Goal: Task Accomplishment & Management: Complete application form

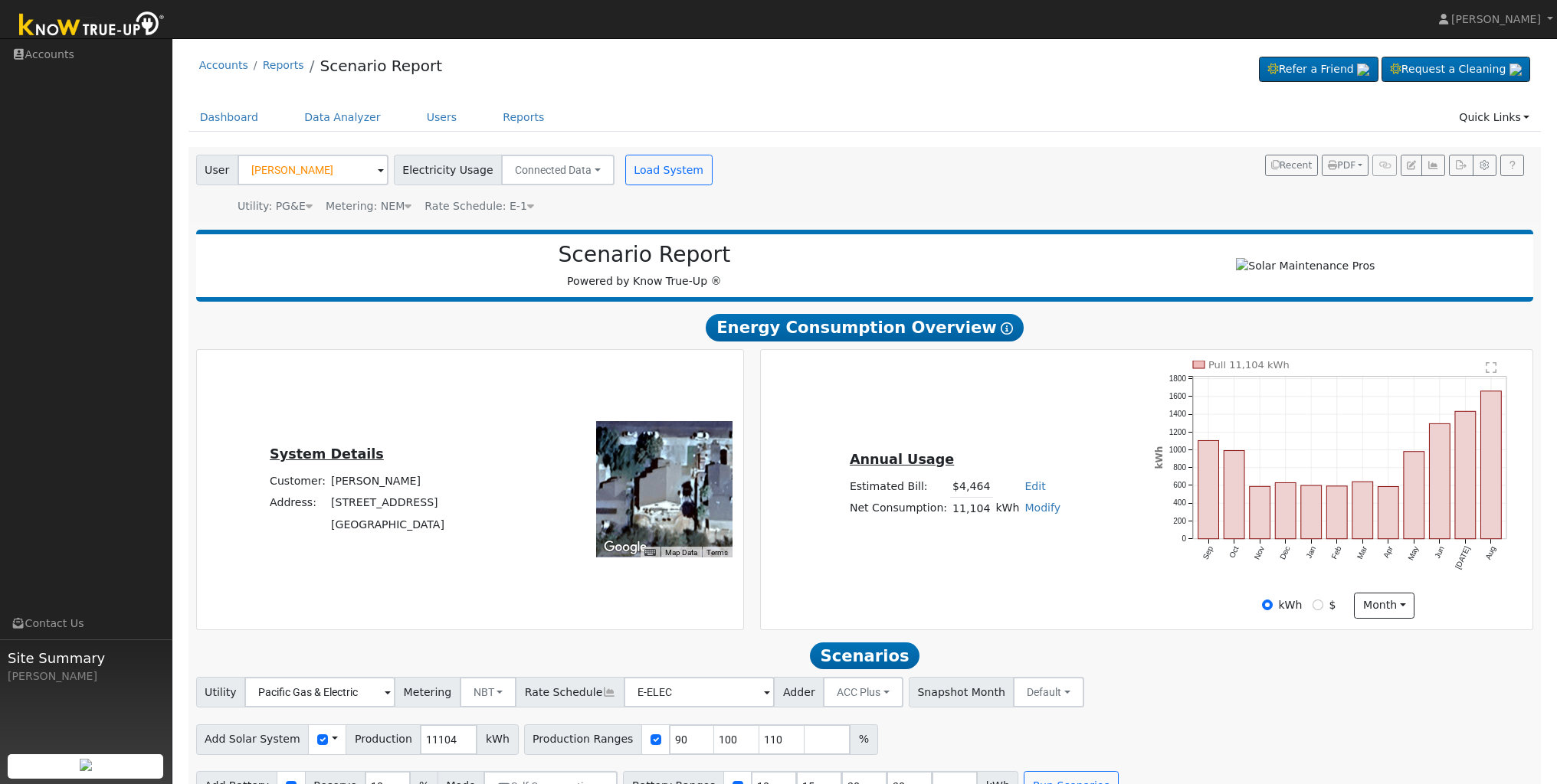
click at [133, 29] on img at bounding box center [92, 25] width 161 height 35
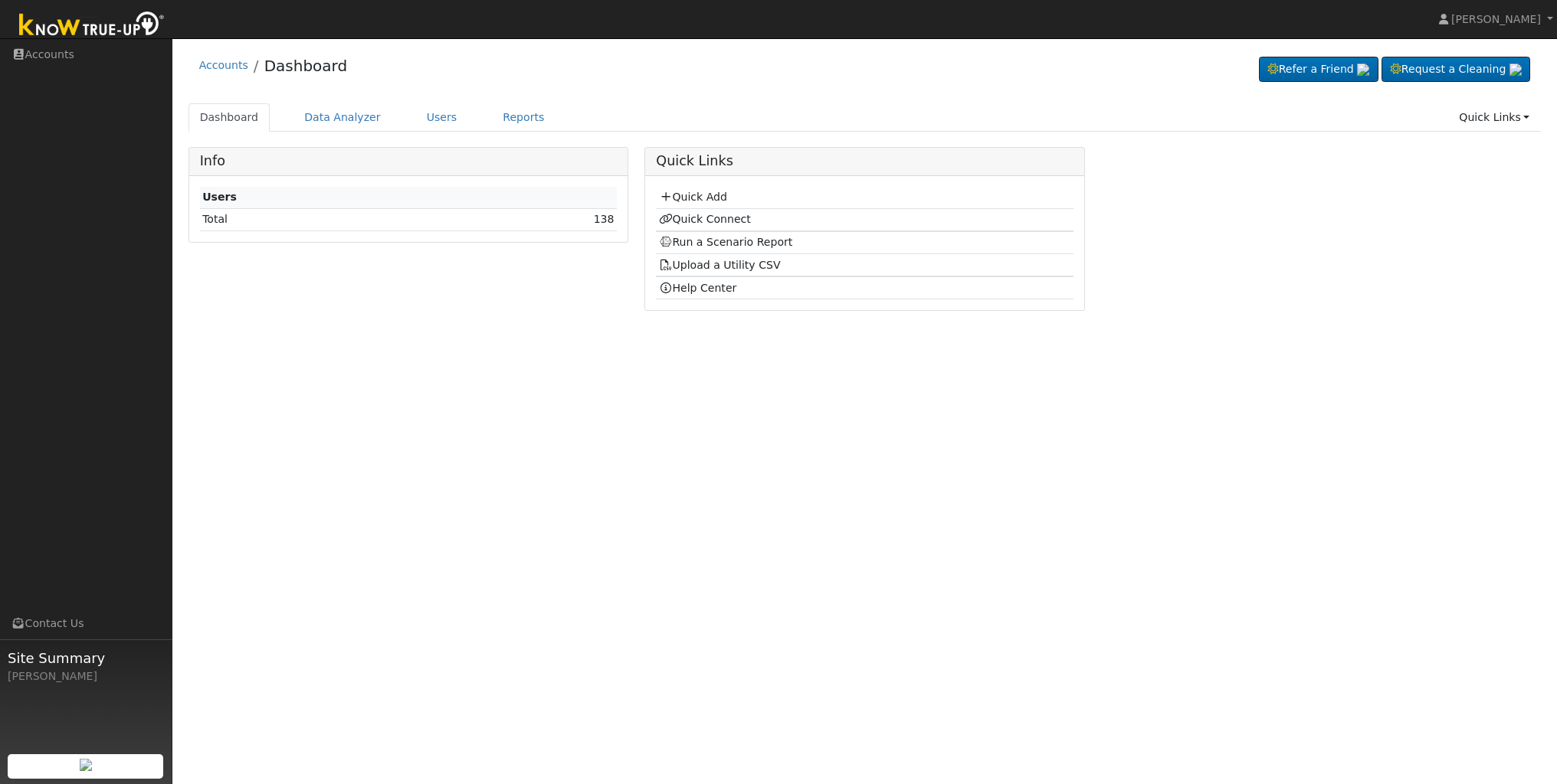
click at [59, 337] on ul "Navigation Accounts Links Contact Us Site Summary [PERSON_NAME]" at bounding box center [86, 431] width 173 height 784
click at [698, 202] on link "Quick Add" at bounding box center [693, 196] width 68 height 12
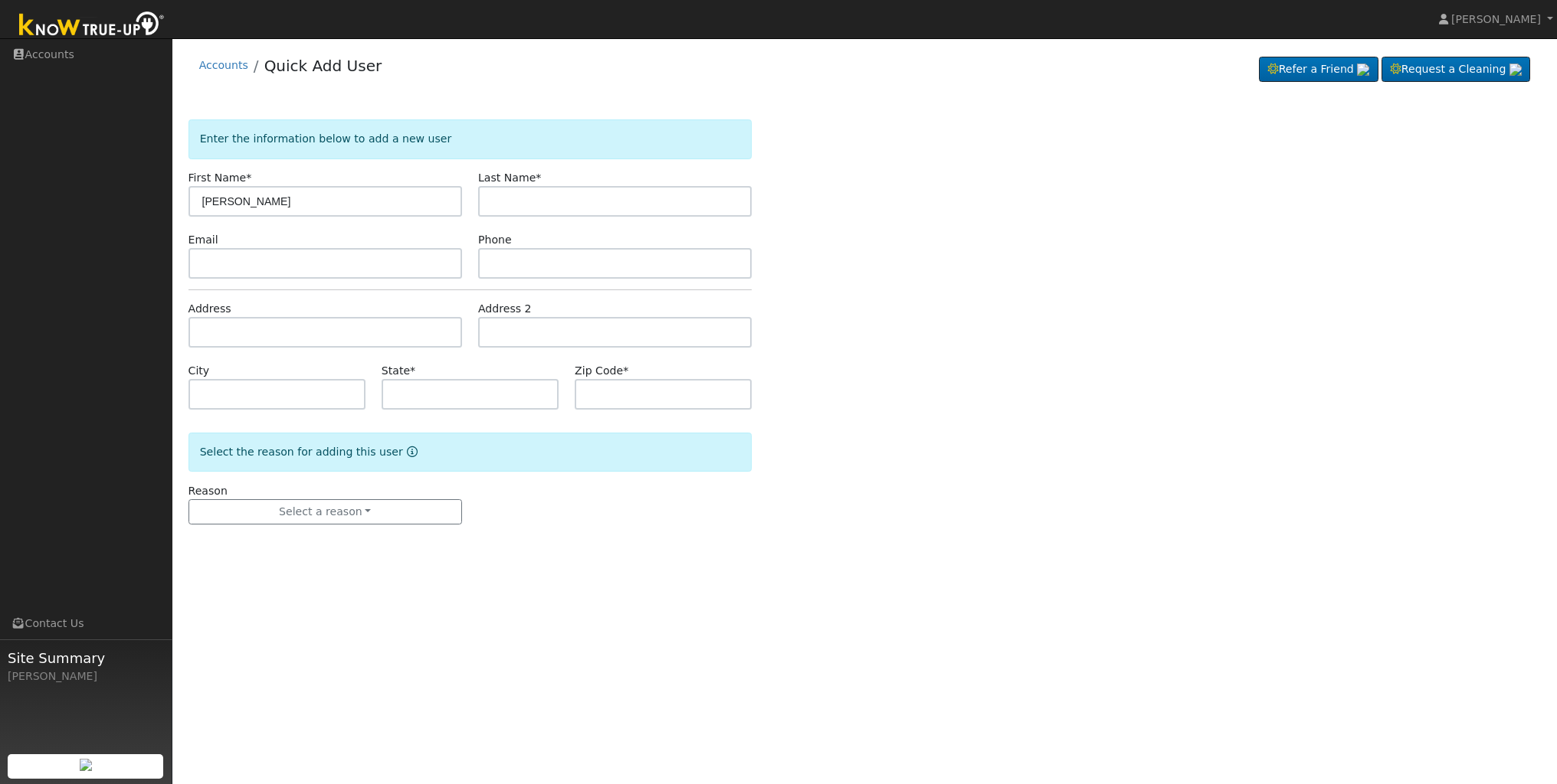
type input "David"
type input "Borges"
click at [256, 202] on input "David" at bounding box center [326, 202] width 274 height 31
type input "D"
type input "Heather"
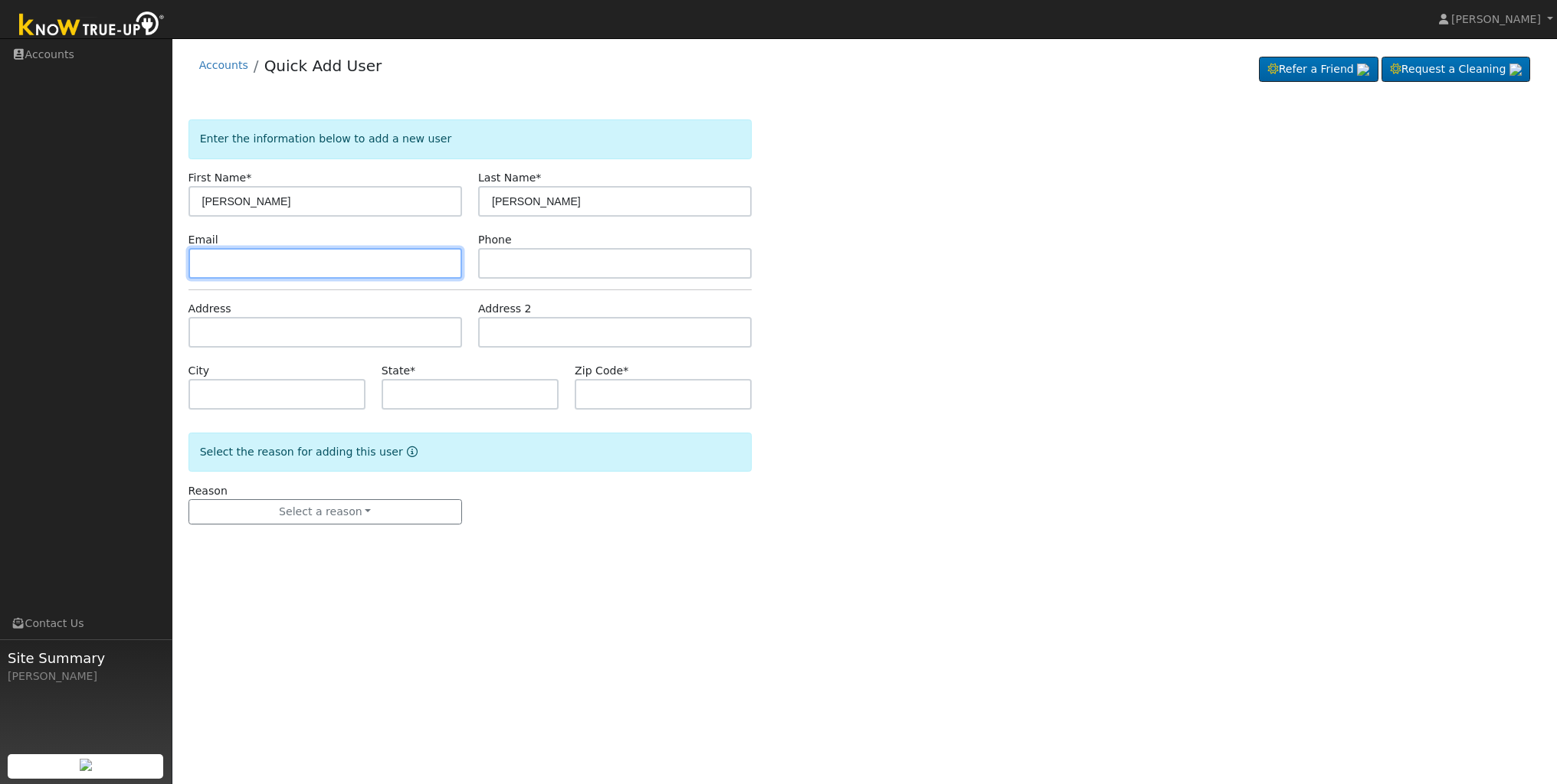
click at [256, 261] on input "text" at bounding box center [326, 263] width 274 height 31
type input "heather.borges@hotmail.com"
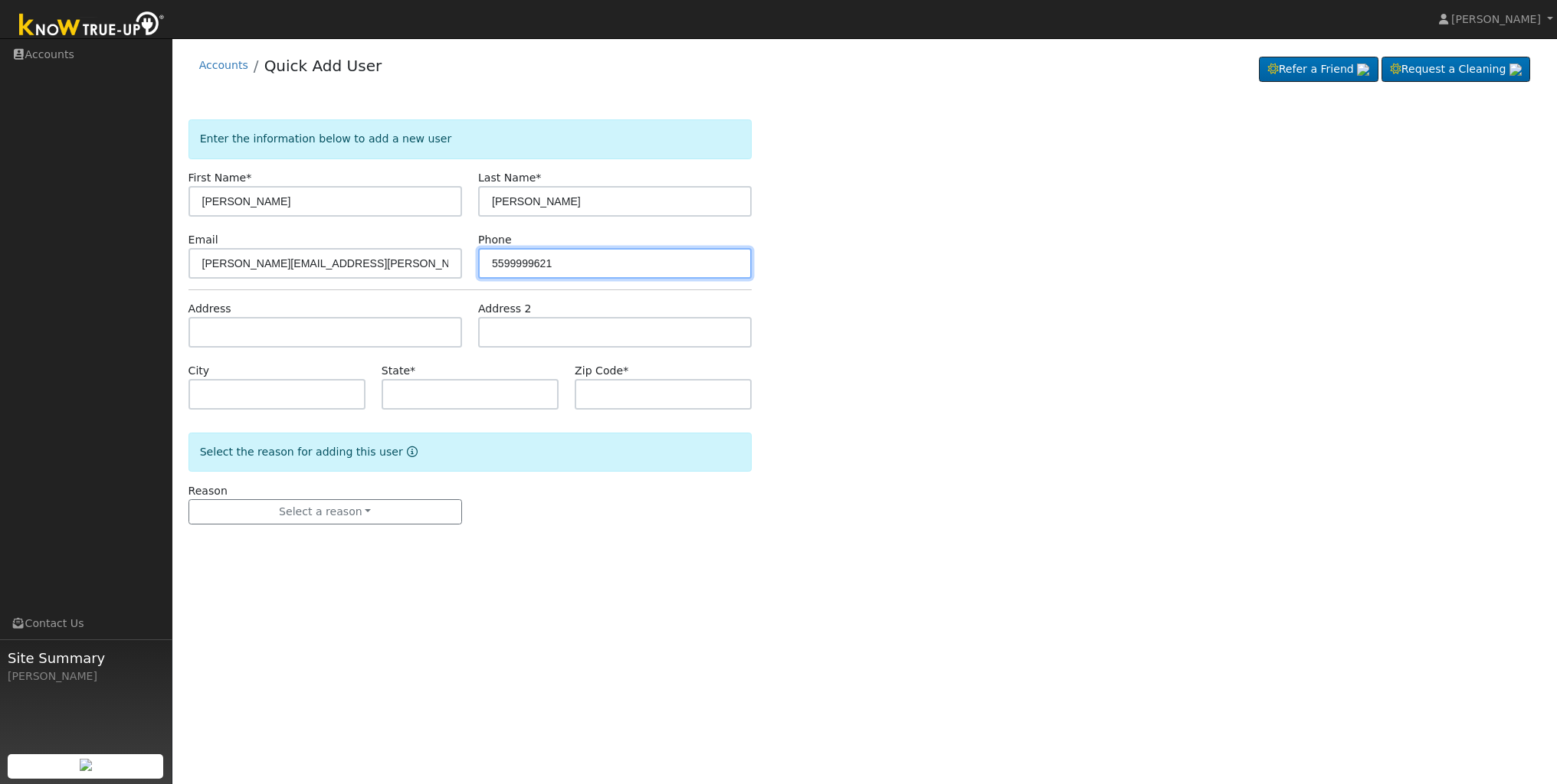
type input "5599999621"
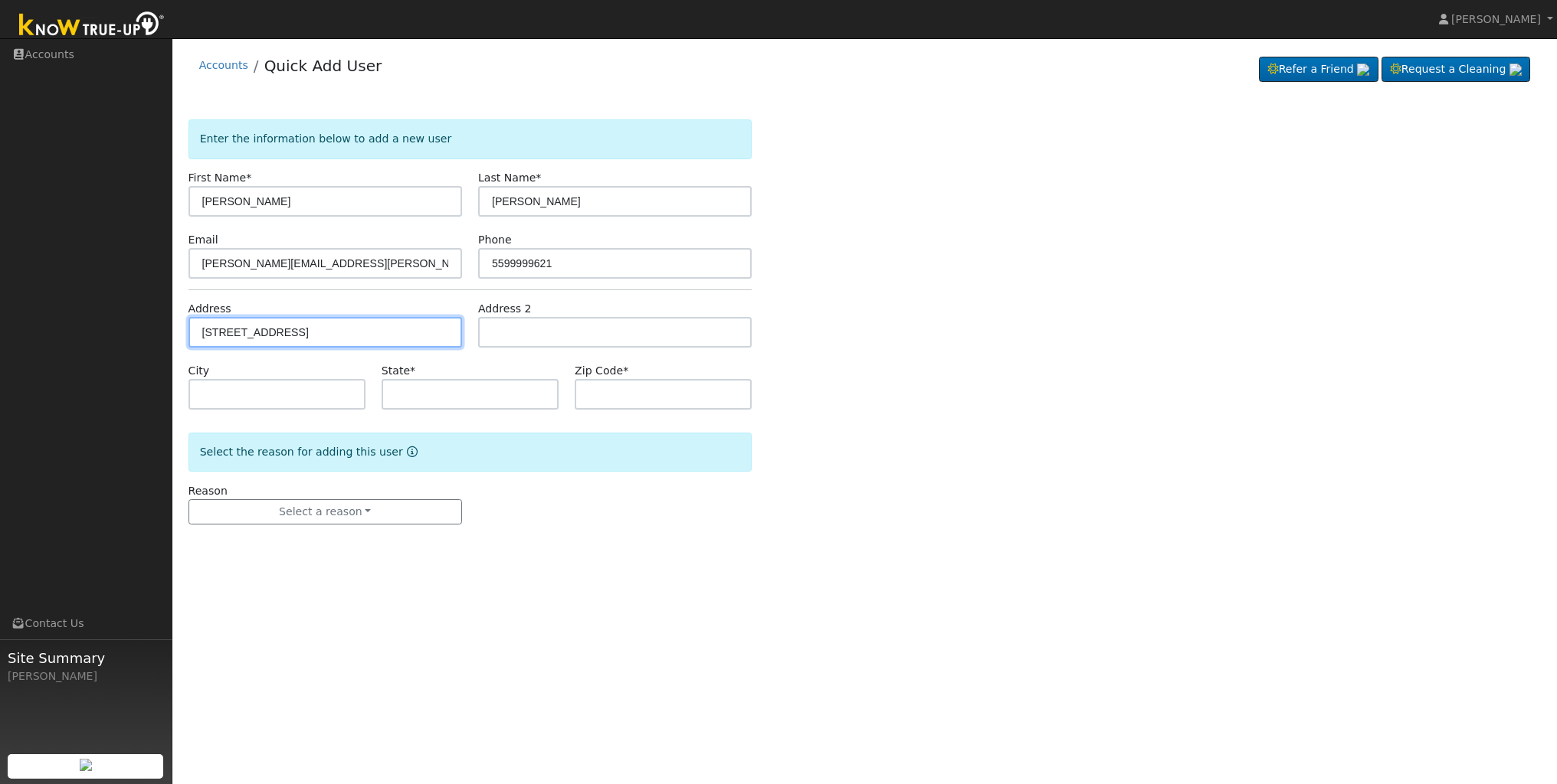
type input "6350 West Acacia Avenue"
type input "Fresno"
type input "CA"
type input "93723"
type input "6350 West Acacia Avenue"
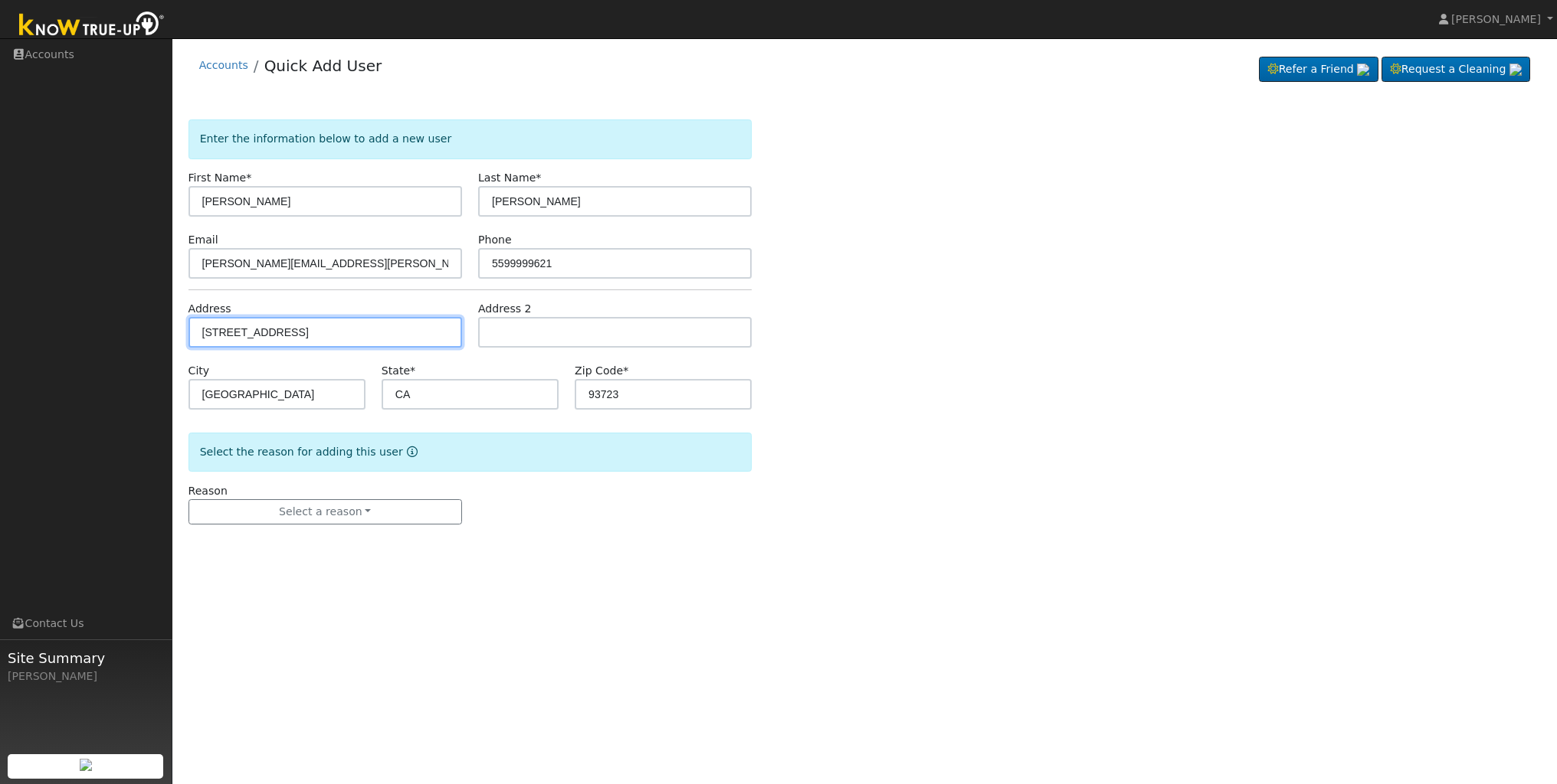
type input "93705"
click at [336, 334] on input "6350 West Acacia Avenue" at bounding box center [326, 333] width 274 height 31
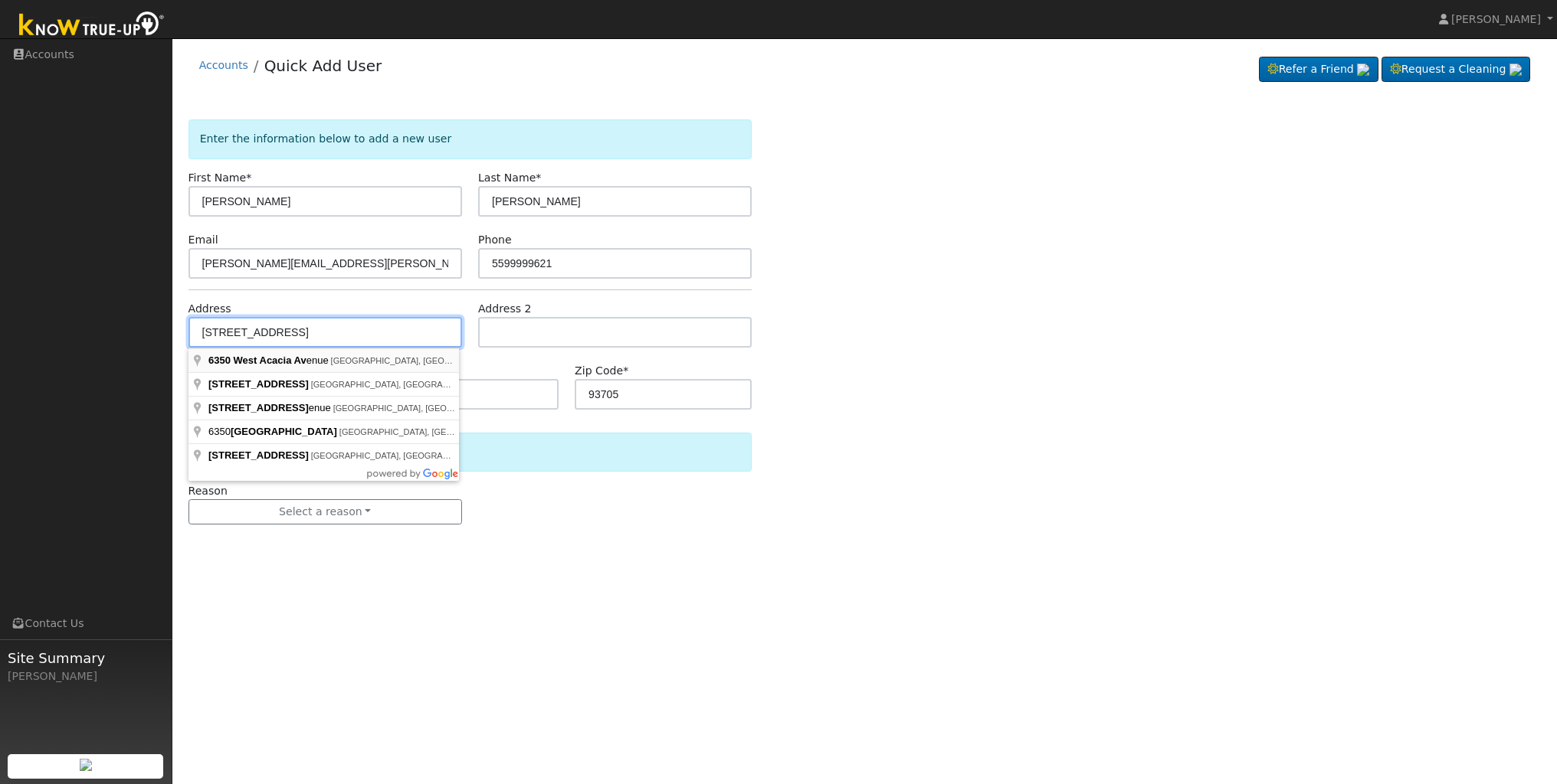
type input "6350 West Acacia Avenue"
type input "93723"
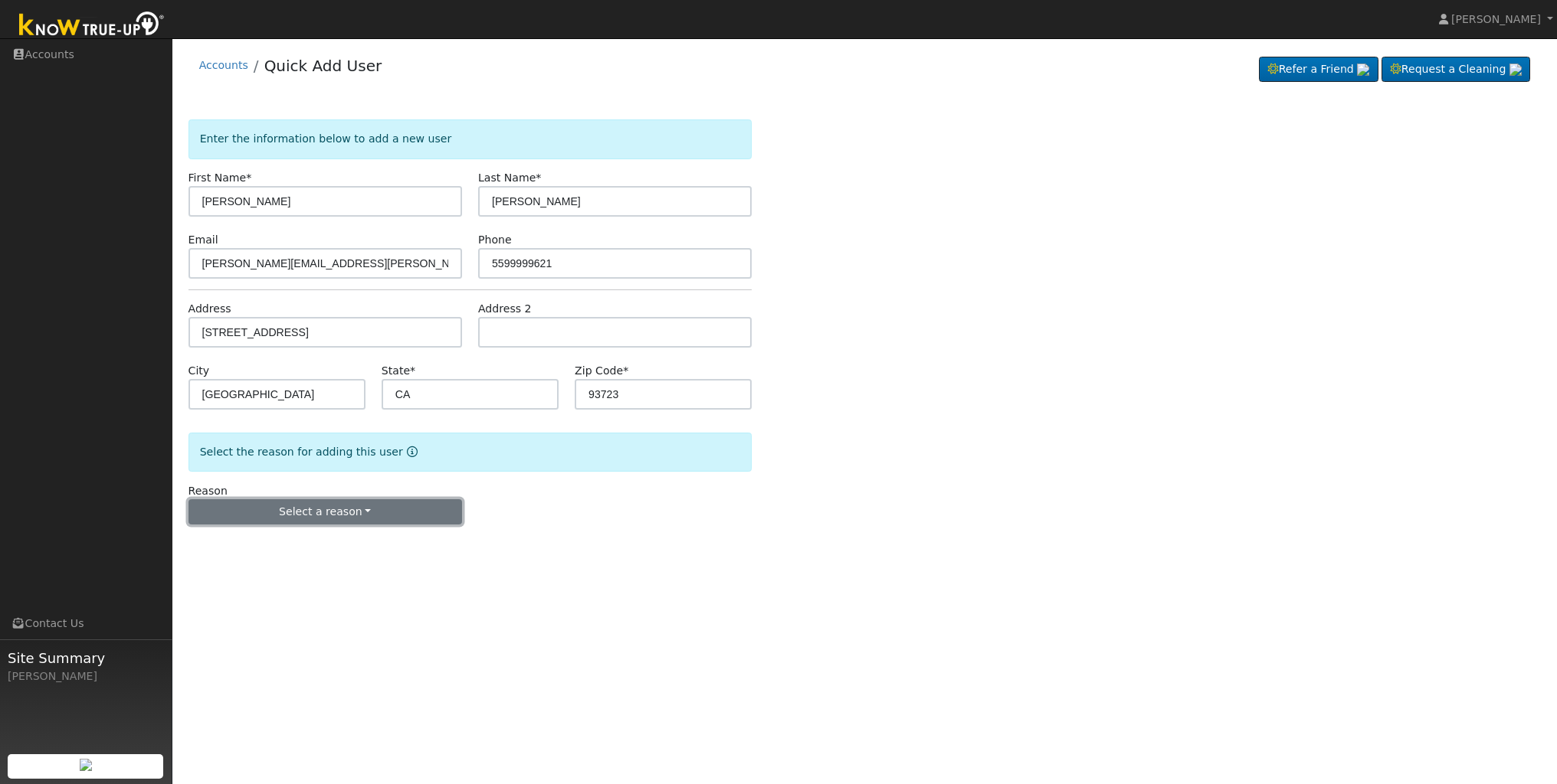
click at [355, 509] on button "Select a reason" at bounding box center [326, 513] width 274 height 26
click at [298, 540] on link "New lead" at bounding box center [274, 543] width 169 height 21
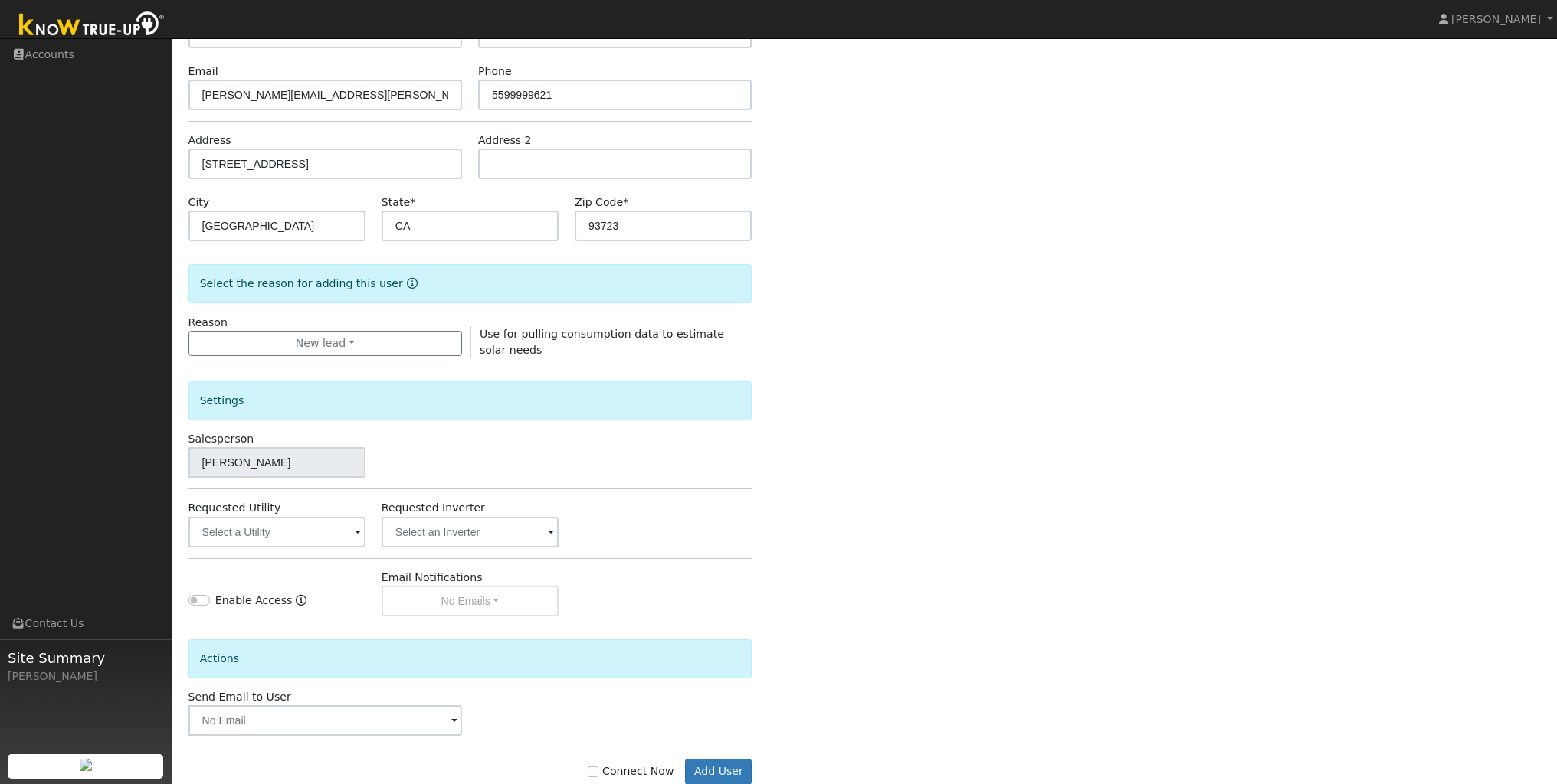
scroll to position [207, 0]
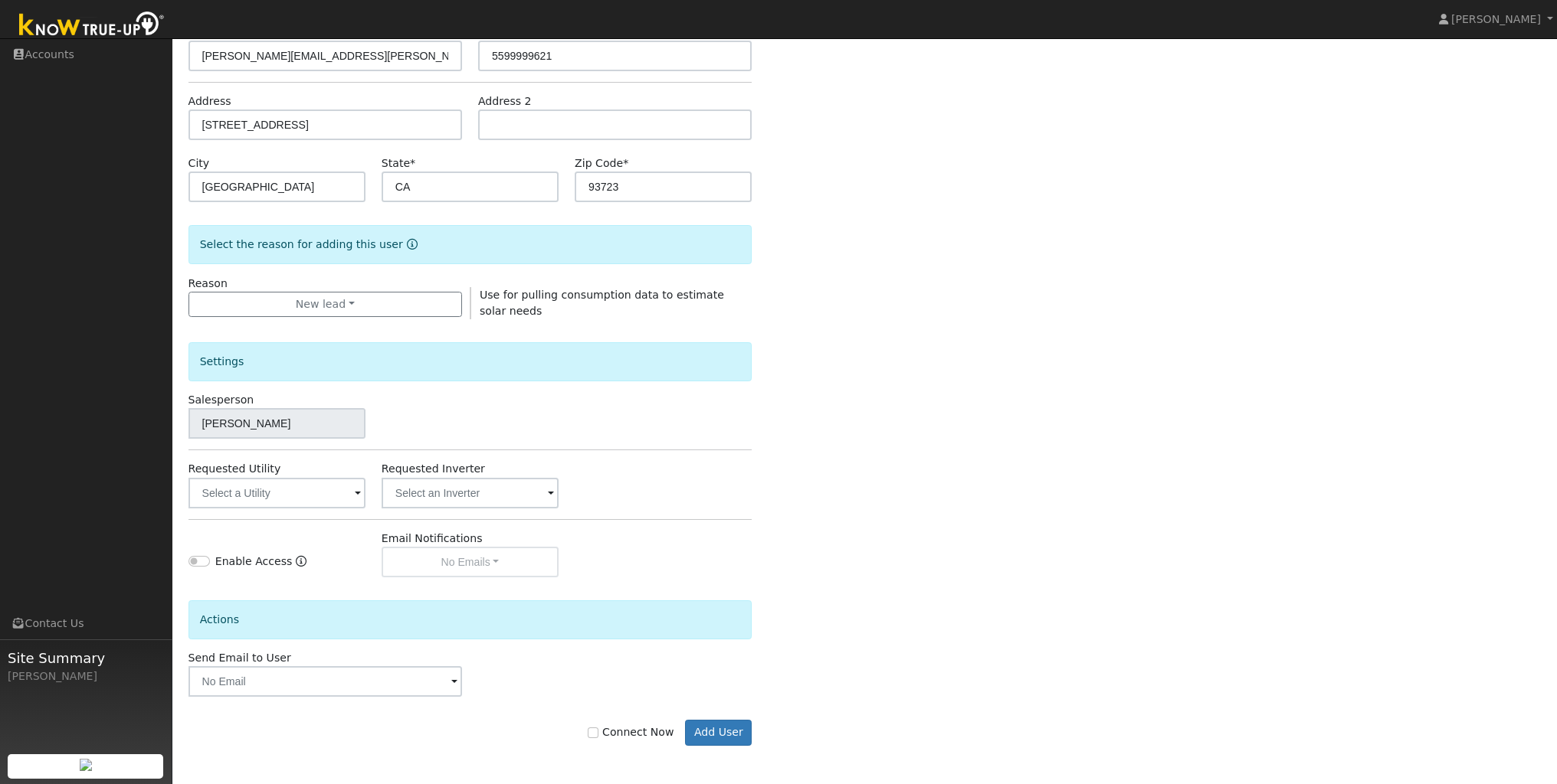
click at [357, 496] on span at bounding box center [358, 495] width 6 height 18
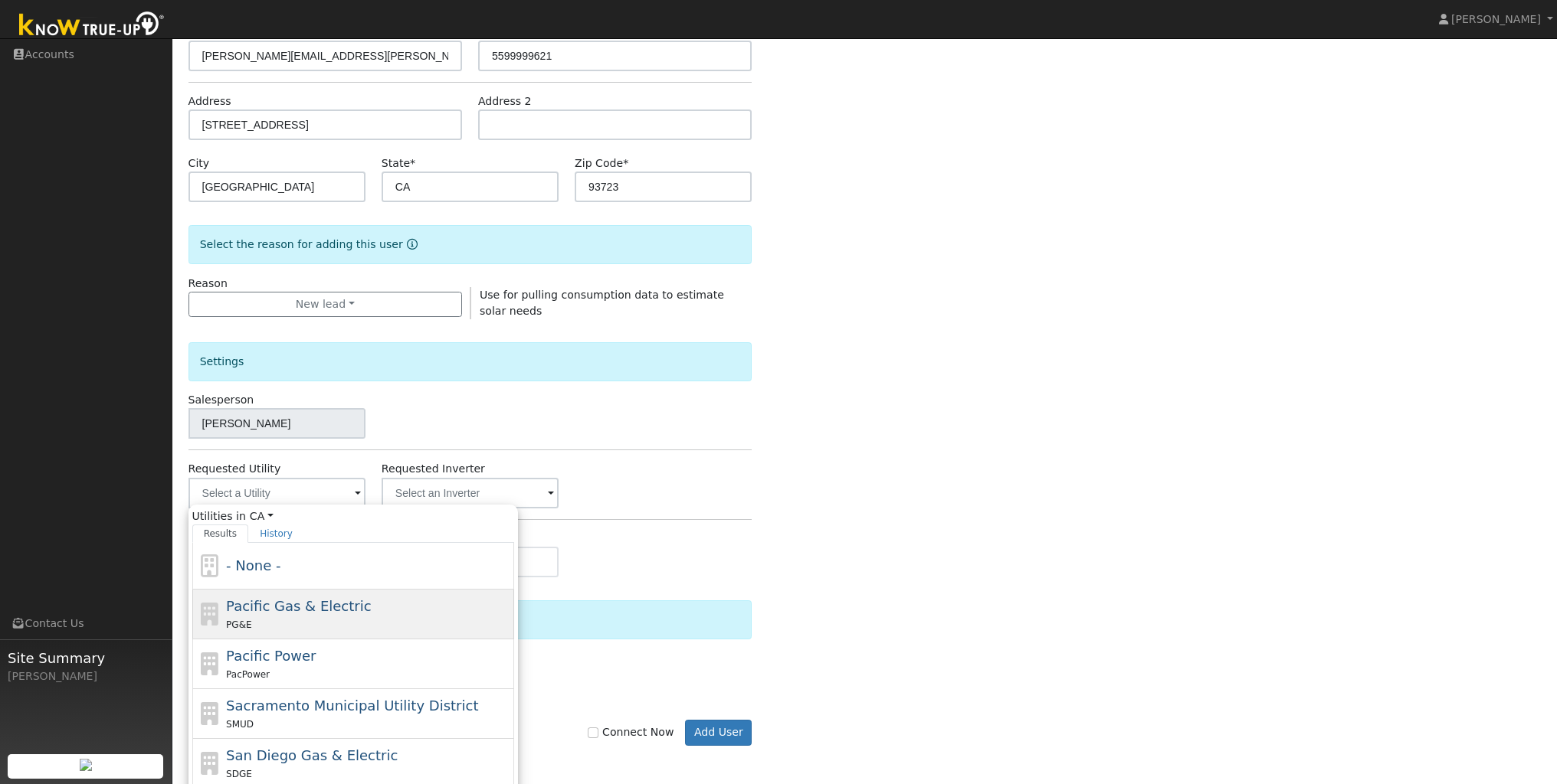
click at [322, 616] on div "PG&E" at bounding box center [368, 624] width 284 height 16
type input "Pacific Gas & Electric"
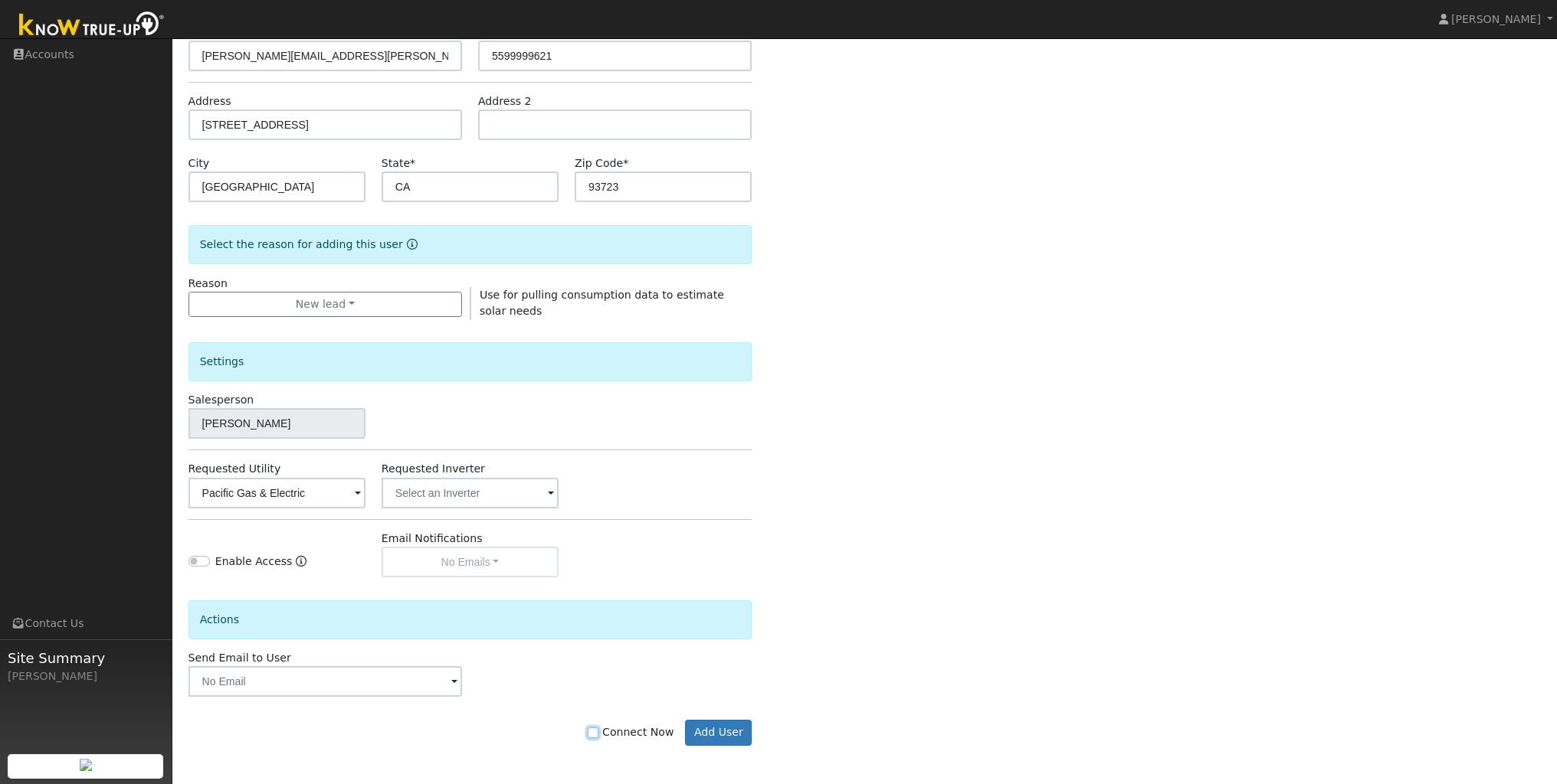
click at [599, 730] on input "Connect Now" at bounding box center [592, 732] width 11 height 11
checkbox input "true"
click at [718, 728] on button "Add User" at bounding box center [719, 733] width 66 height 26
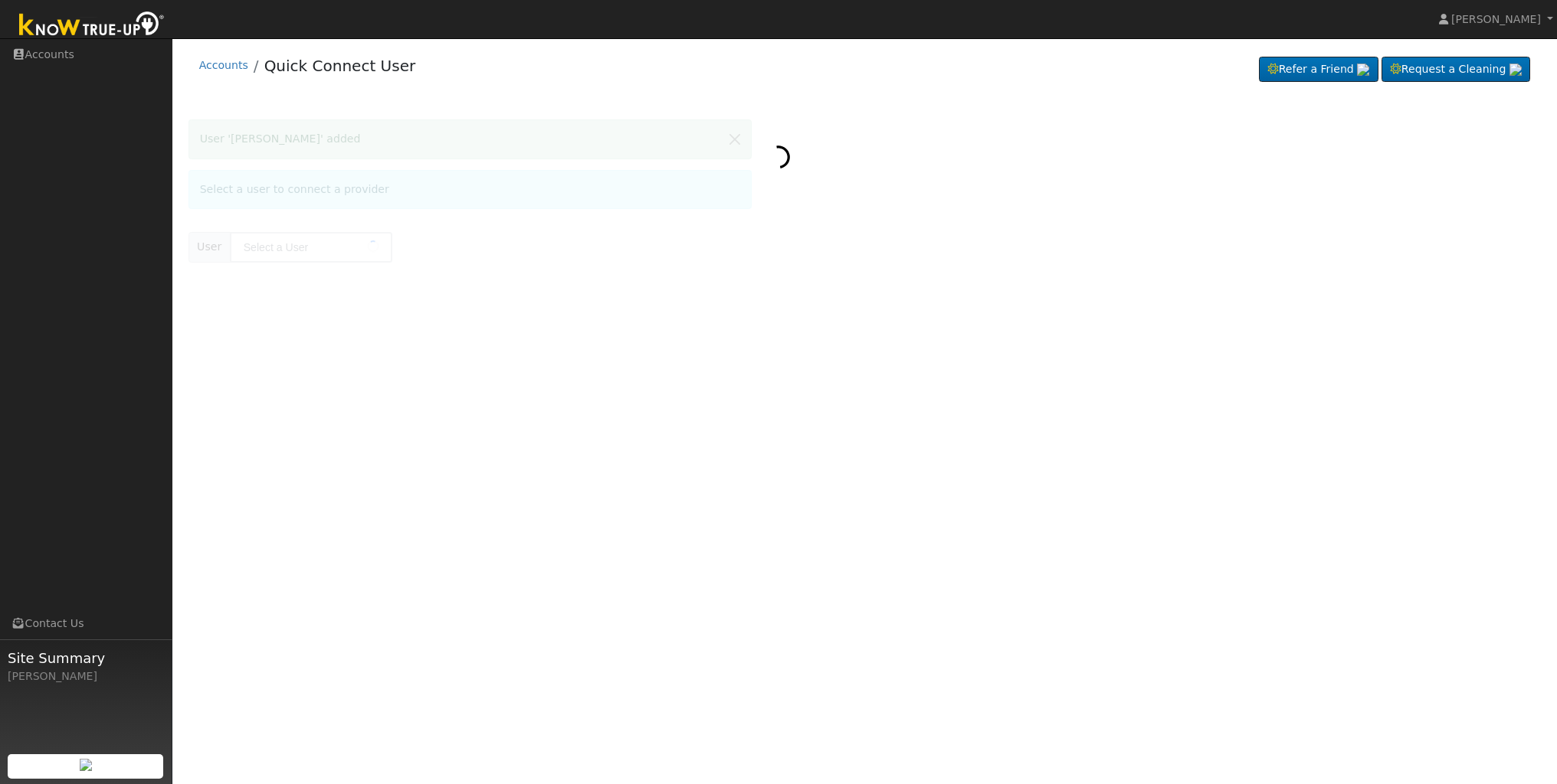
type input "[PERSON_NAME]"
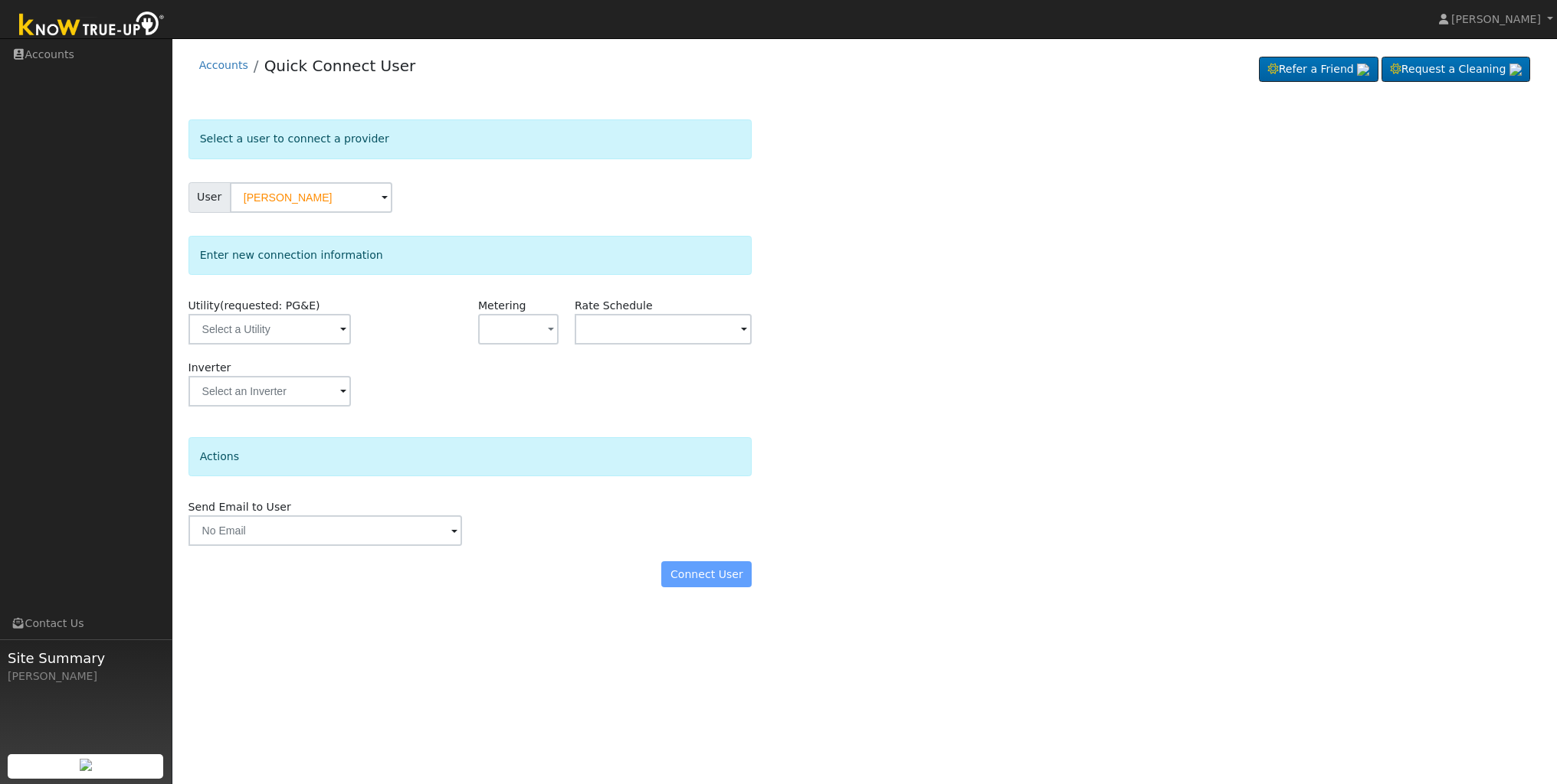
click at [340, 328] on span at bounding box center [343, 330] width 6 height 18
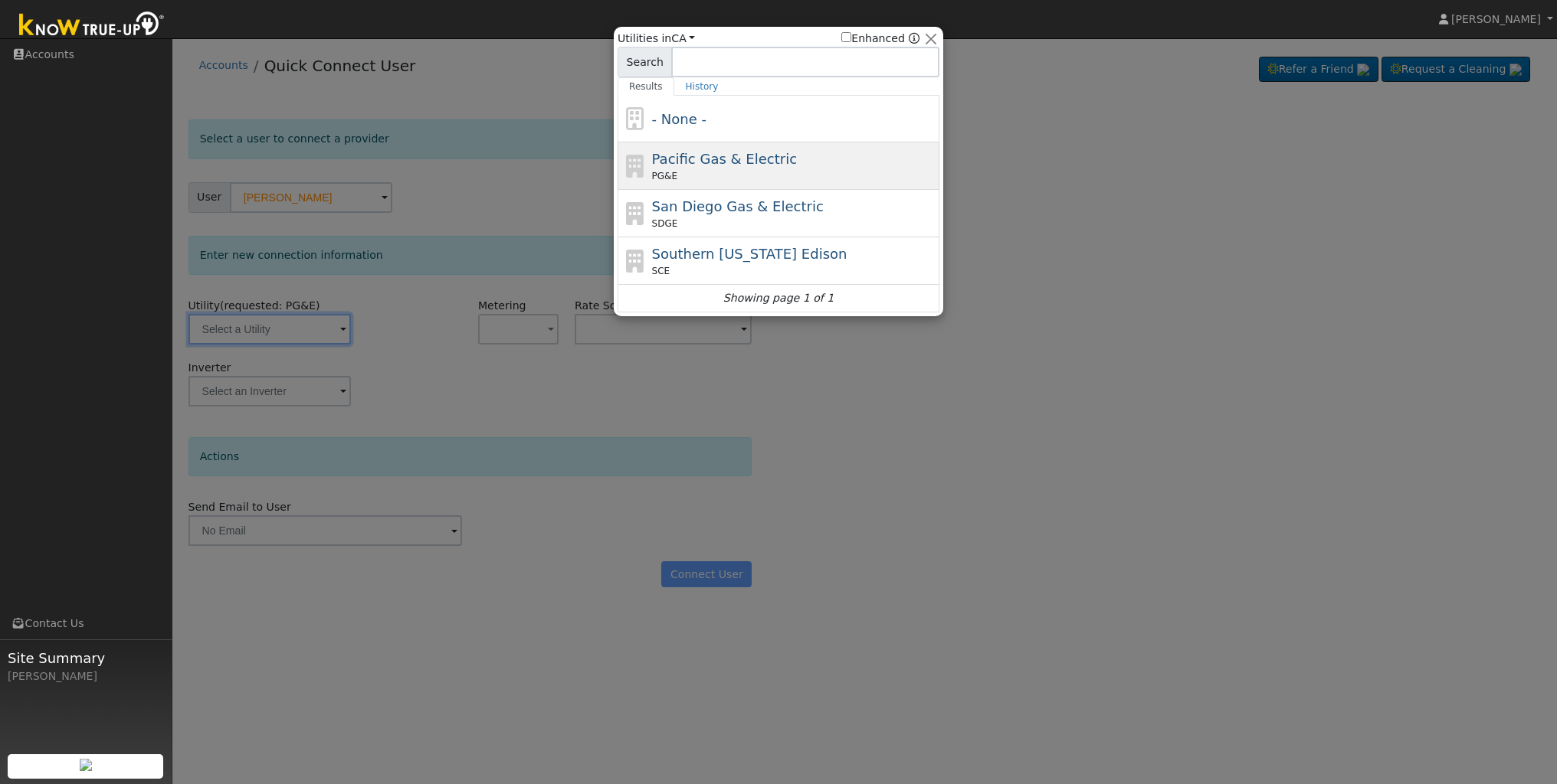
click at [711, 165] on span "Pacific Gas & Electric" at bounding box center [724, 159] width 145 height 16
type input "PG&E"
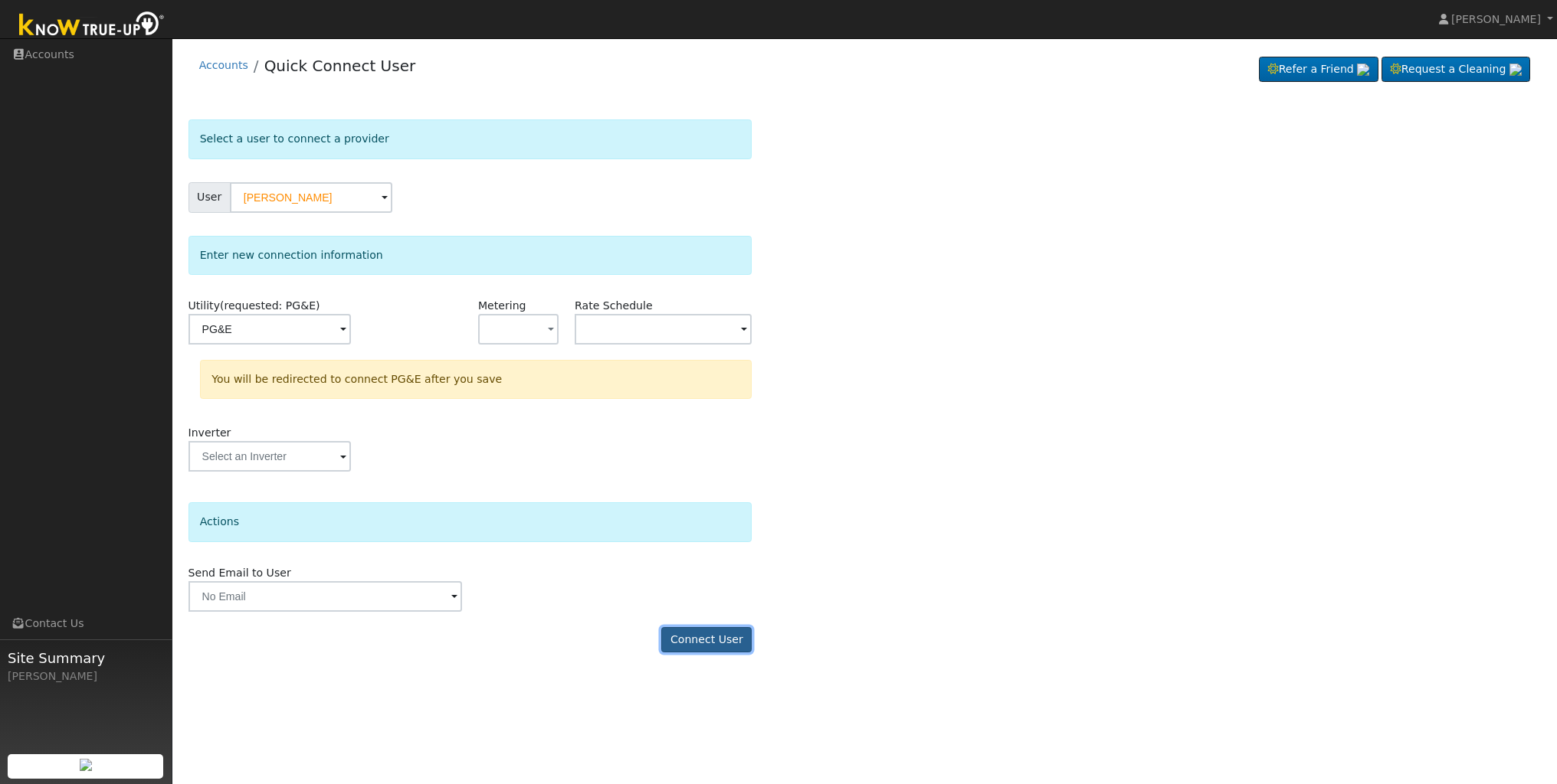
click at [702, 644] on button "Connect User" at bounding box center [706, 641] width 91 height 26
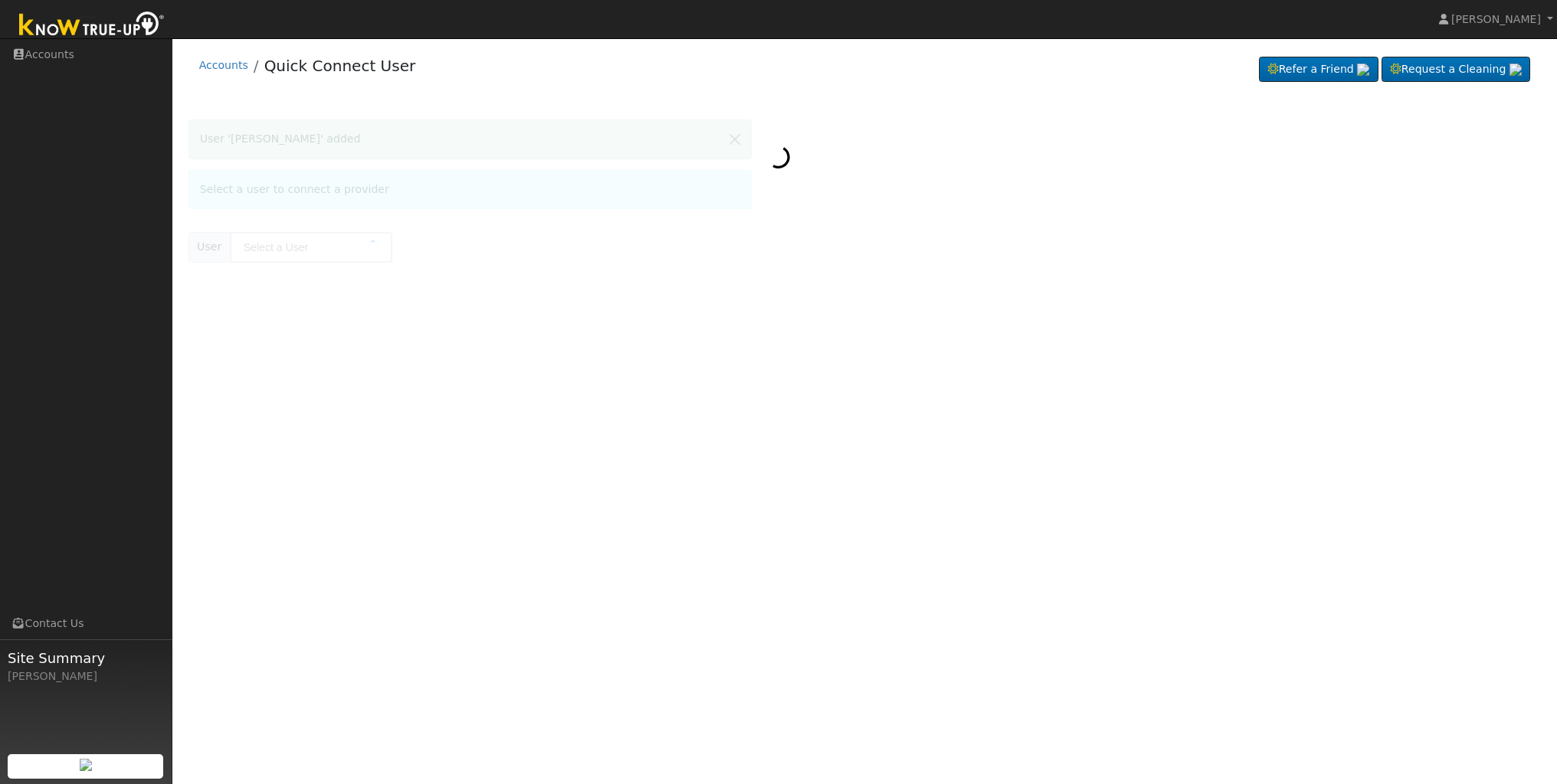
type input "[PERSON_NAME]"
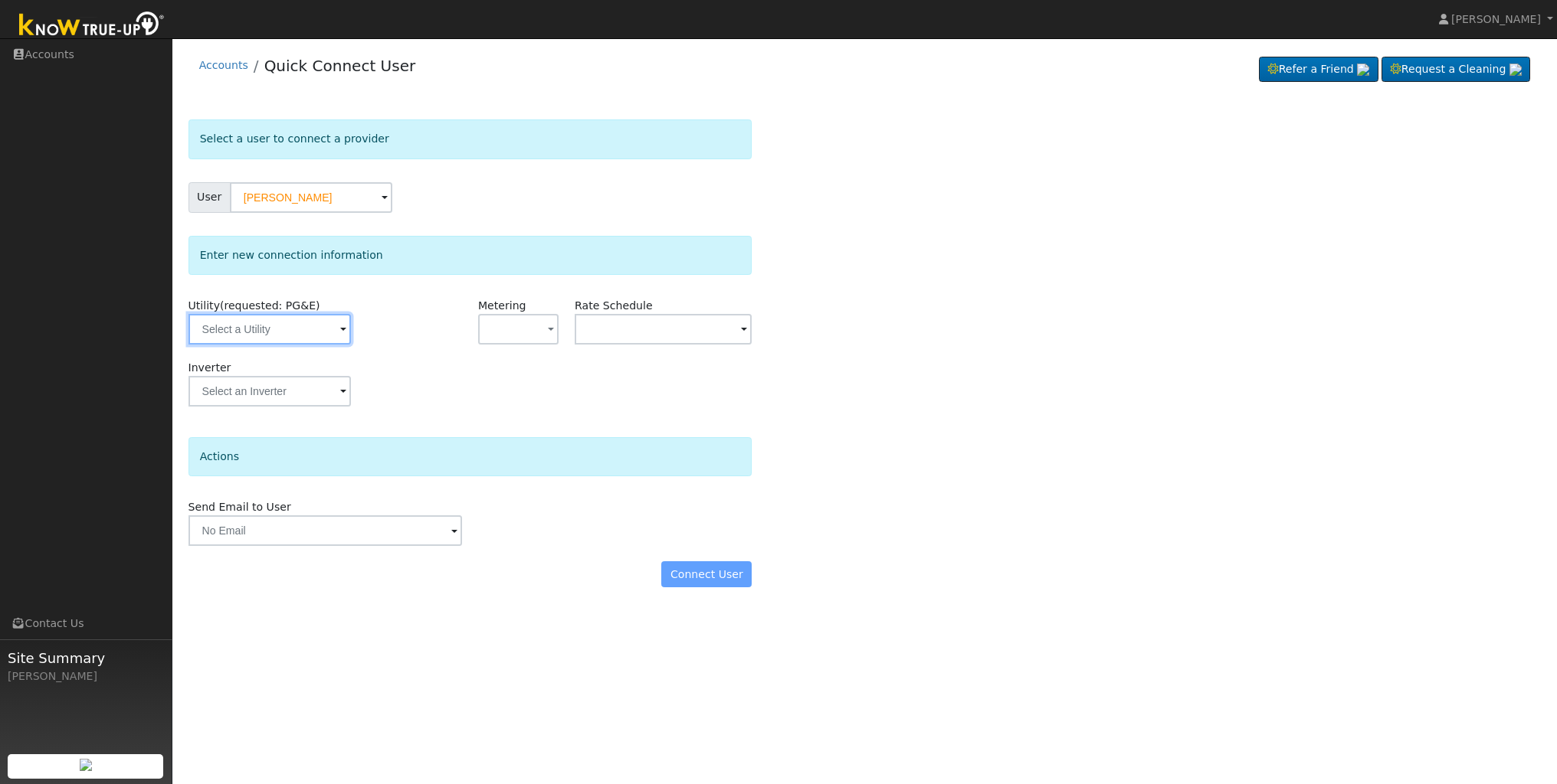
click at [318, 332] on input "text" at bounding box center [270, 330] width 163 height 31
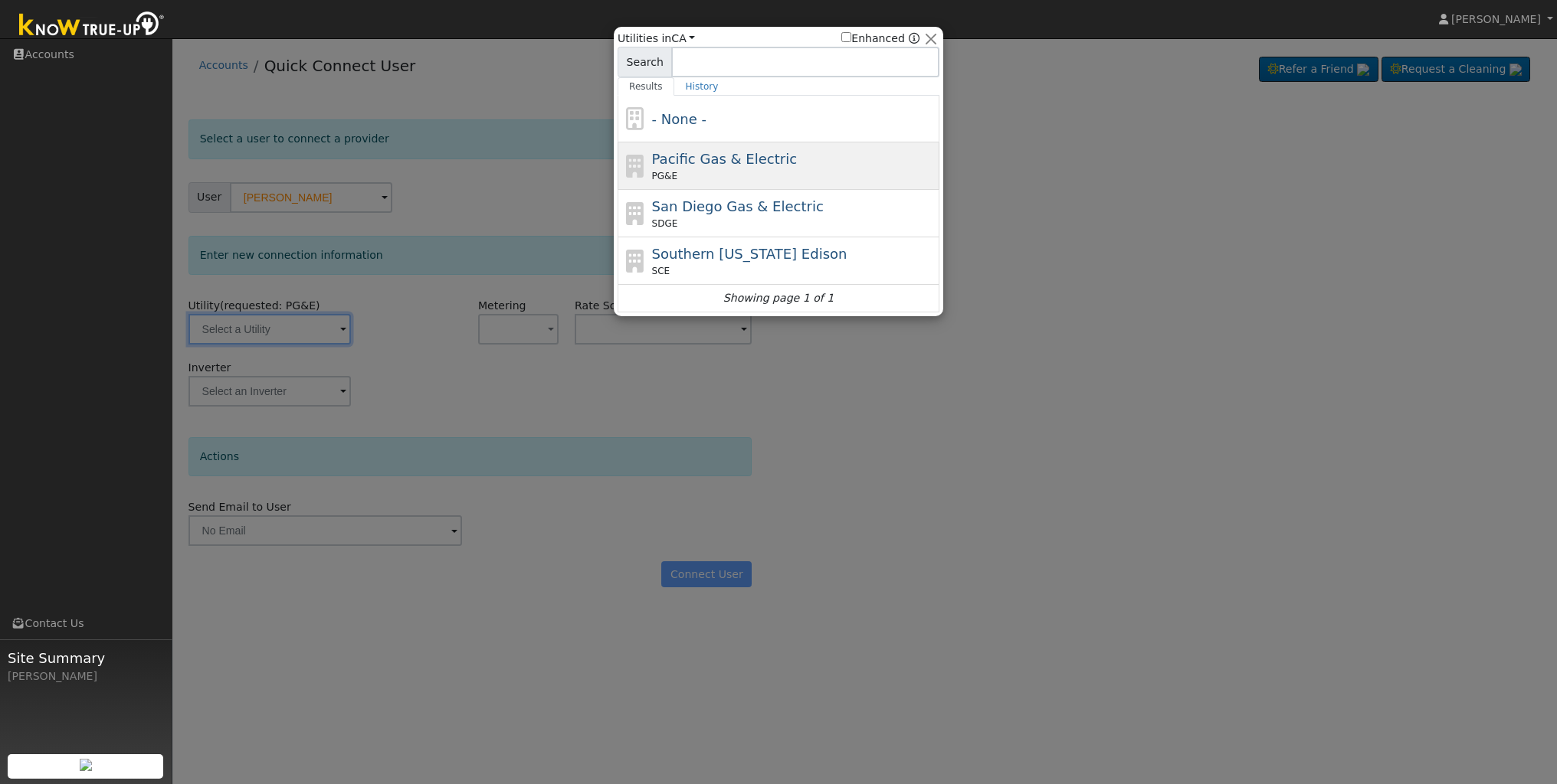
click at [714, 165] on span "Pacific Gas & Electric" at bounding box center [724, 159] width 145 height 16
type input "PG&E"
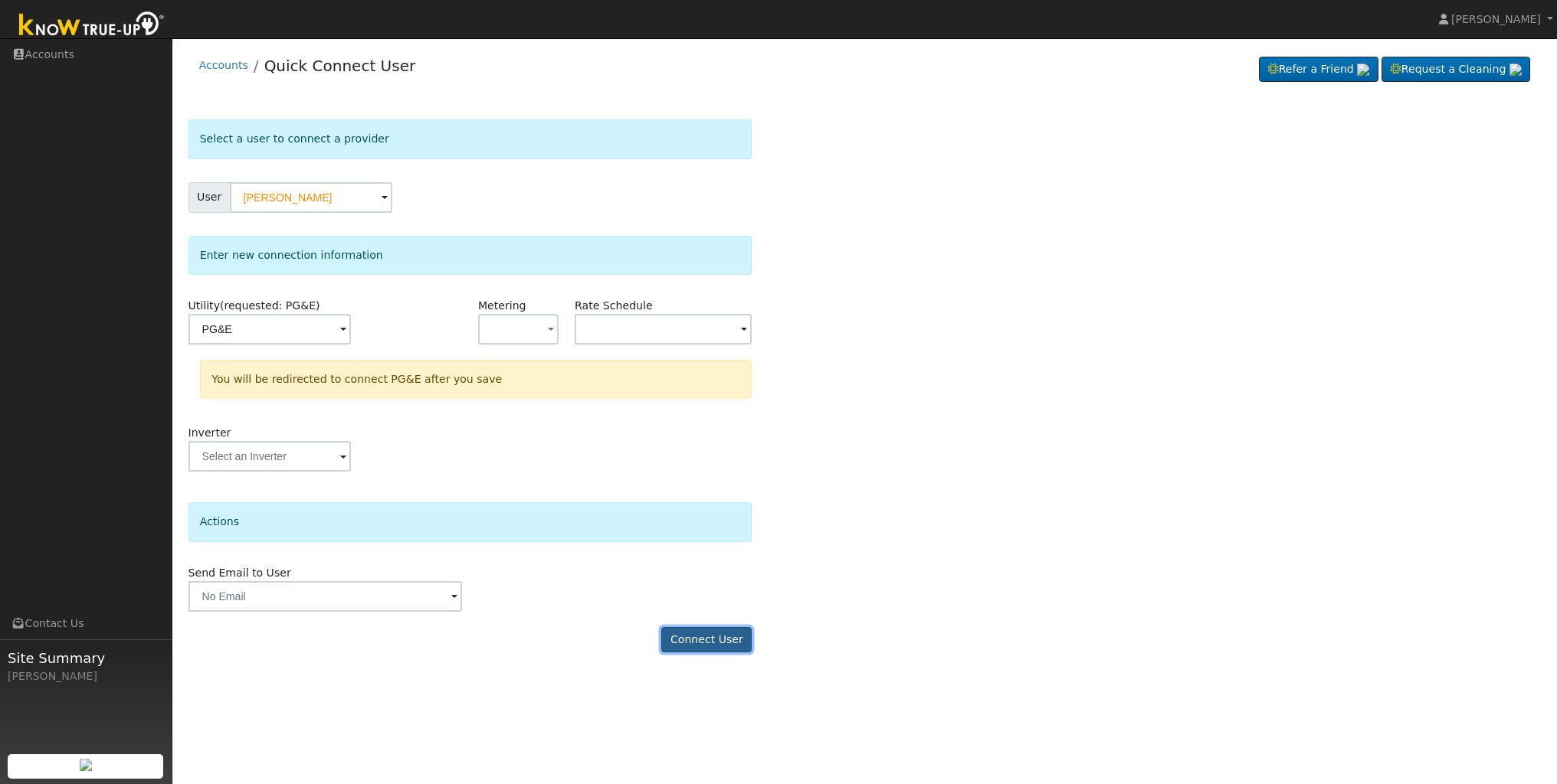
click at [719, 640] on button "Connect User" at bounding box center [706, 641] width 91 height 26
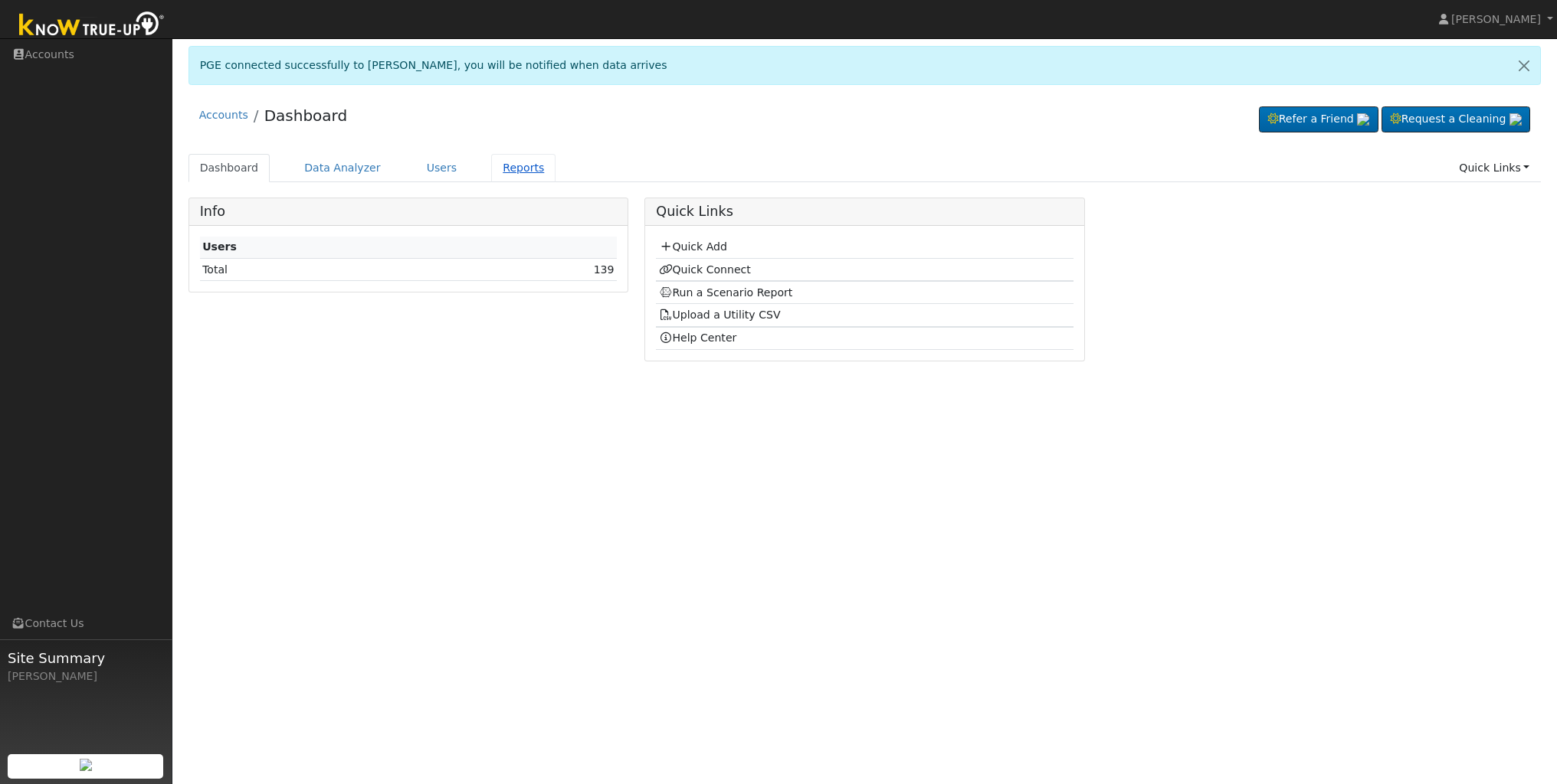
click at [523, 171] on link "Reports" at bounding box center [523, 168] width 64 height 28
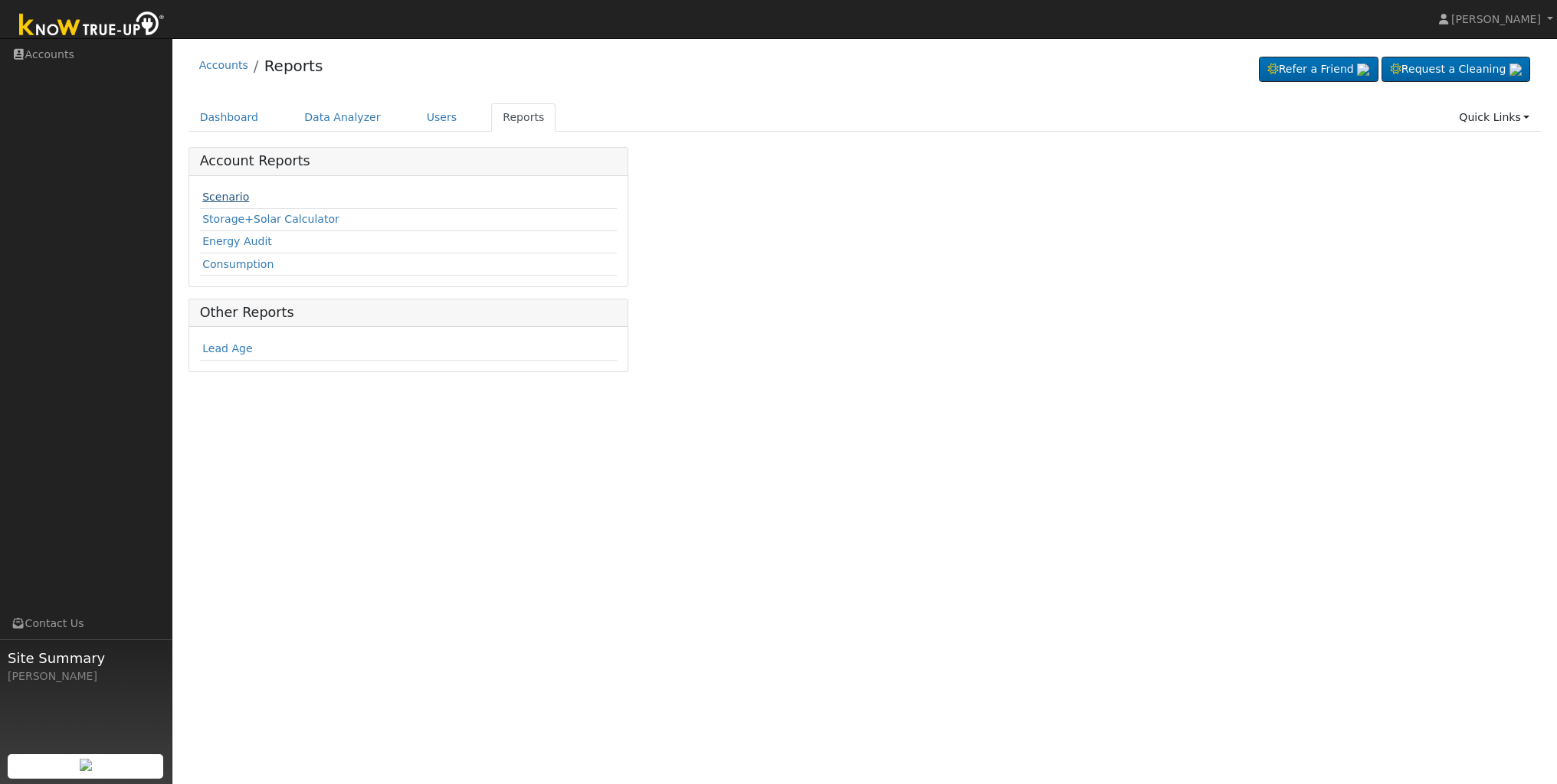
click at [231, 200] on link "Scenario" at bounding box center [226, 196] width 47 height 12
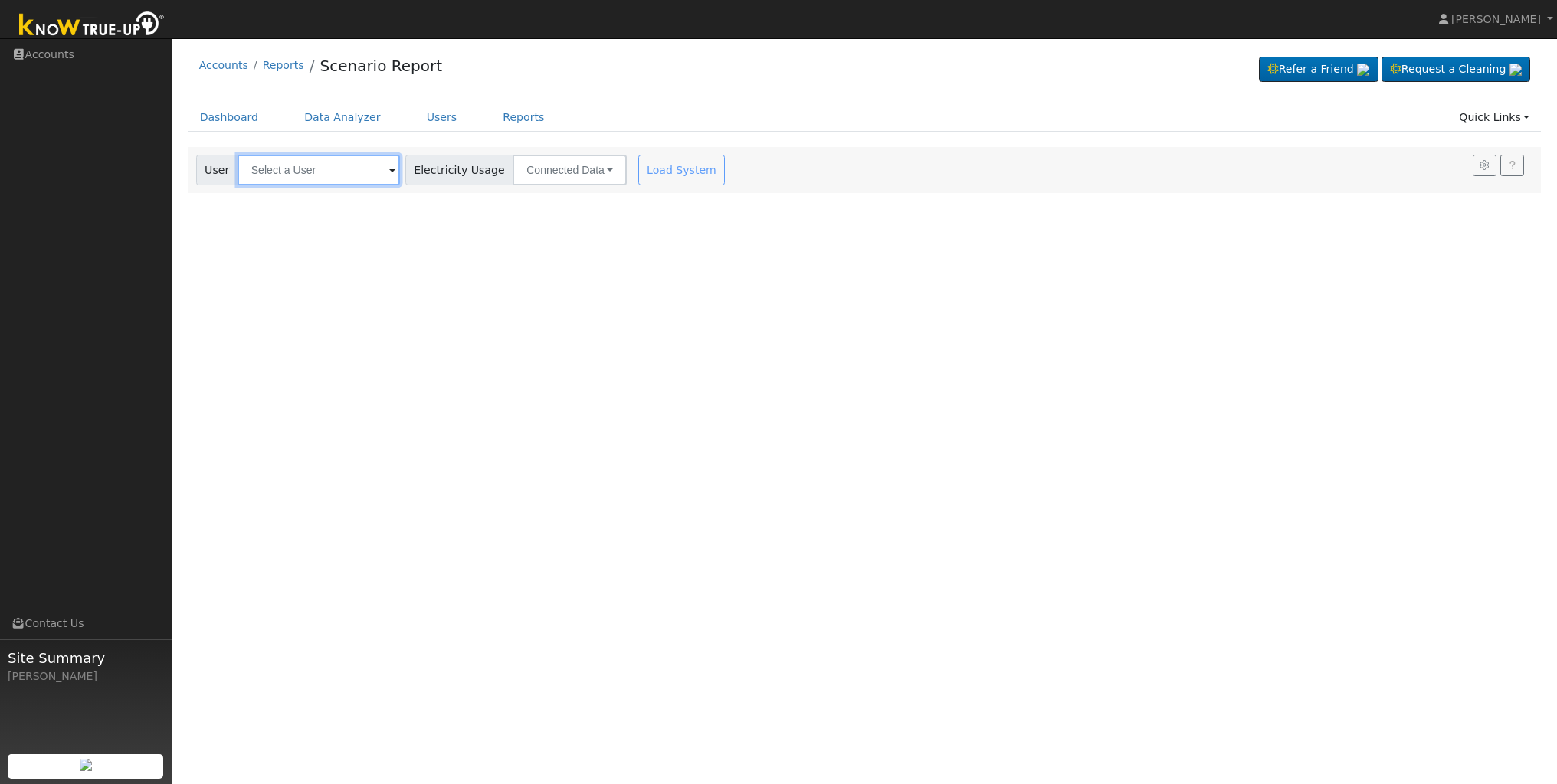
click at [336, 177] on input "text" at bounding box center [318, 170] width 163 height 31
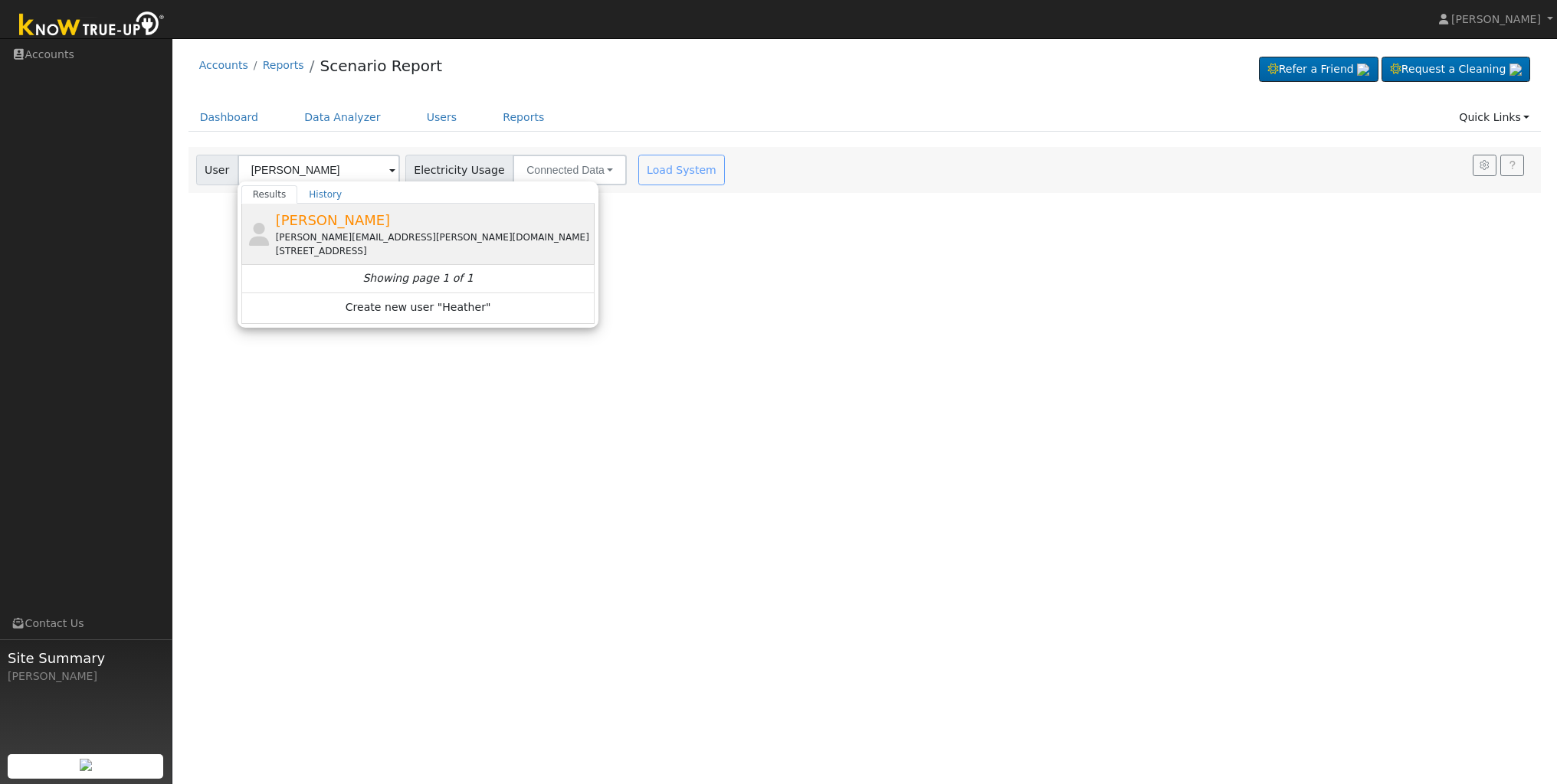
click at [317, 223] on span "[PERSON_NAME]" at bounding box center [333, 220] width 115 height 16
type input "[PERSON_NAME]"
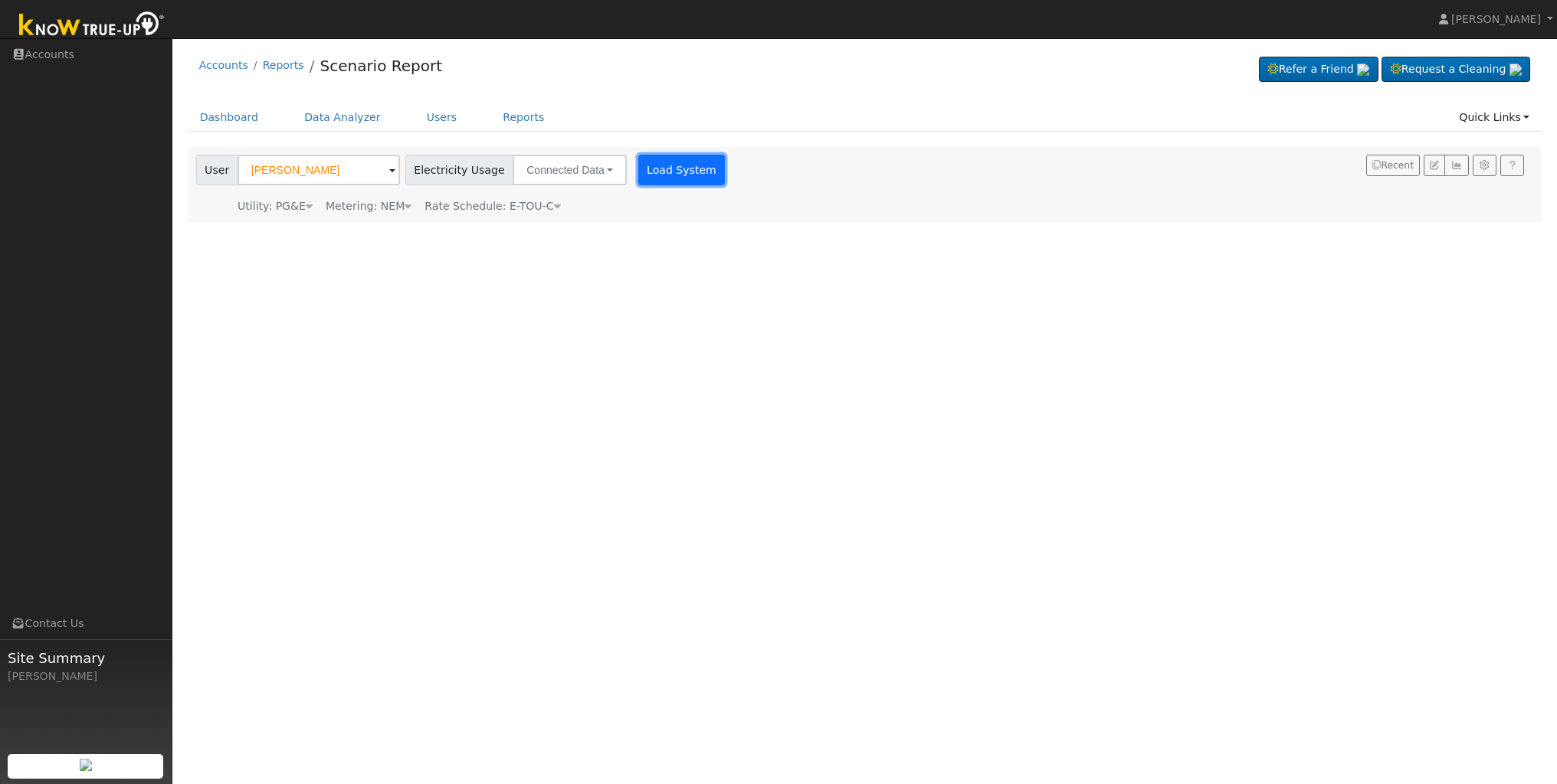
click at [676, 177] on button "Load System" at bounding box center [682, 170] width 87 height 31
